Goal: Find specific page/section

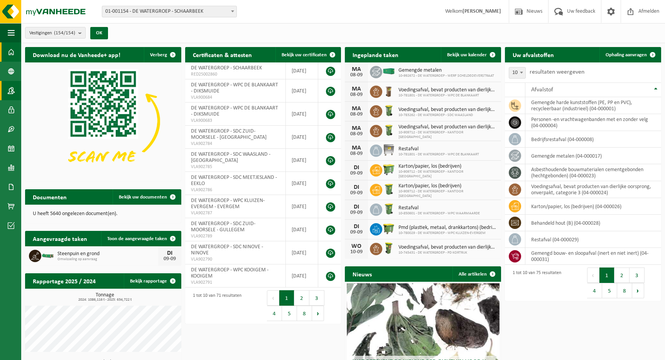
click at [10, 83] on span at bounding box center [11, 90] width 7 height 19
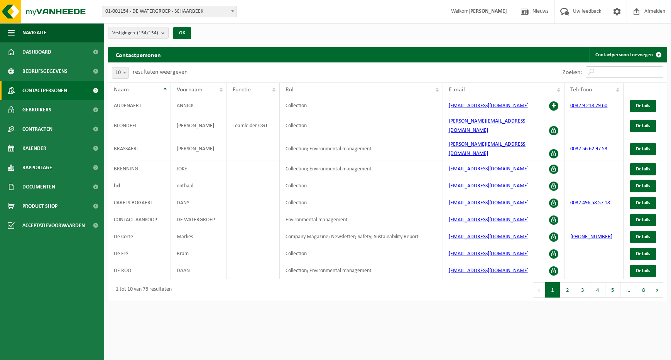
click at [619, 76] on input "Zoeken:" at bounding box center [625, 72] width 78 height 12
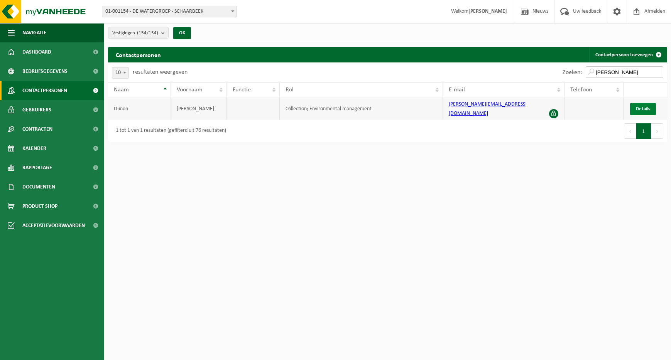
type input "[PERSON_NAME]"
click at [644, 108] on span "Details" at bounding box center [643, 109] width 14 height 5
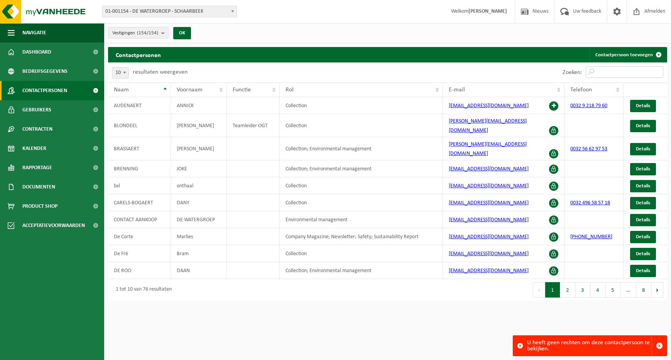
click at [608, 74] on input "Zoeken:" at bounding box center [625, 72] width 78 height 12
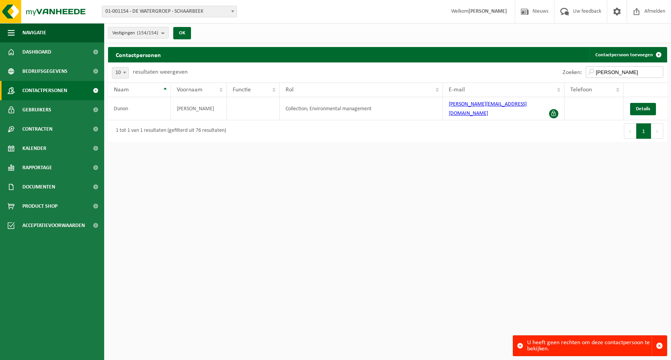
type input "[PERSON_NAME]"
click at [641, 107] on span "Details" at bounding box center [643, 109] width 14 height 5
